Goal: Task Accomplishment & Management: Manage account settings

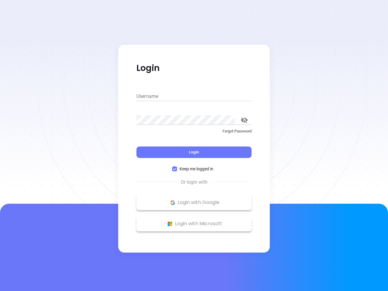
click at [194, 145] on div "Login" at bounding box center [193, 148] width 115 height 19
click at [194, 96] on input "Username" at bounding box center [193, 96] width 115 height 10
click at [244, 120] on icon "toggle password visibility" at bounding box center [244, 120] width 7 height 6
click at [194, 152] on span "Login" at bounding box center [194, 151] width 10 height 5
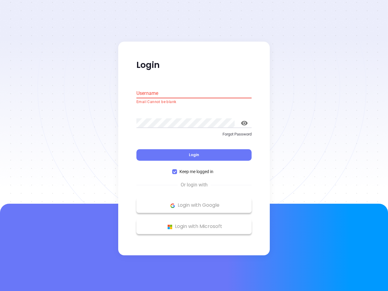
click at [194, 169] on span "Keep me logged in" at bounding box center [196, 171] width 39 height 7
click at [177, 169] on input "Keep me logged in" at bounding box center [174, 171] width 5 height 5
checkbox input "false"
click at [194, 202] on p "Login with Google" at bounding box center [193, 205] width 109 height 9
click at [194, 224] on p "Login with Microsoft" at bounding box center [193, 226] width 109 height 9
